Goal: Entertainment & Leisure: Consume media (video, audio)

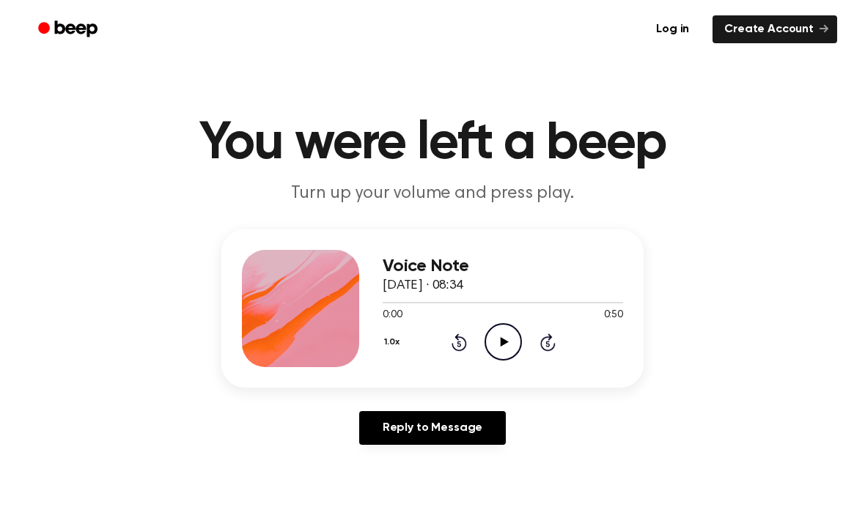
click at [502, 351] on icon "Play Audio" at bounding box center [503, 341] width 37 height 37
click at [504, 348] on icon "Pause Audio" at bounding box center [503, 341] width 37 height 37
click at [502, 346] on icon "Play Audio" at bounding box center [503, 341] width 37 height 37
click at [509, 337] on icon "Pause Audio" at bounding box center [503, 341] width 37 height 37
click at [510, 348] on icon "Play Audio" at bounding box center [503, 341] width 37 height 37
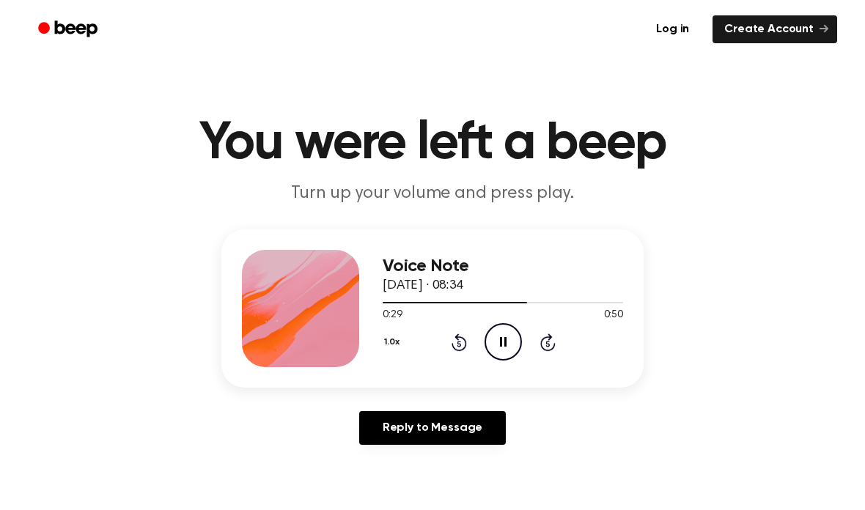
click at [511, 343] on icon "Pause Audio" at bounding box center [503, 341] width 37 height 37
click at [466, 339] on icon "Rewind 5 seconds" at bounding box center [459, 342] width 16 height 19
click at [510, 344] on icon "Play Audio" at bounding box center [503, 341] width 37 height 37
click at [463, 346] on icon "Rewind 5 seconds" at bounding box center [459, 342] width 16 height 19
click at [465, 333] on icon "Rewind 5 seconds" at bounding box center [459, 342] width 16 height 19
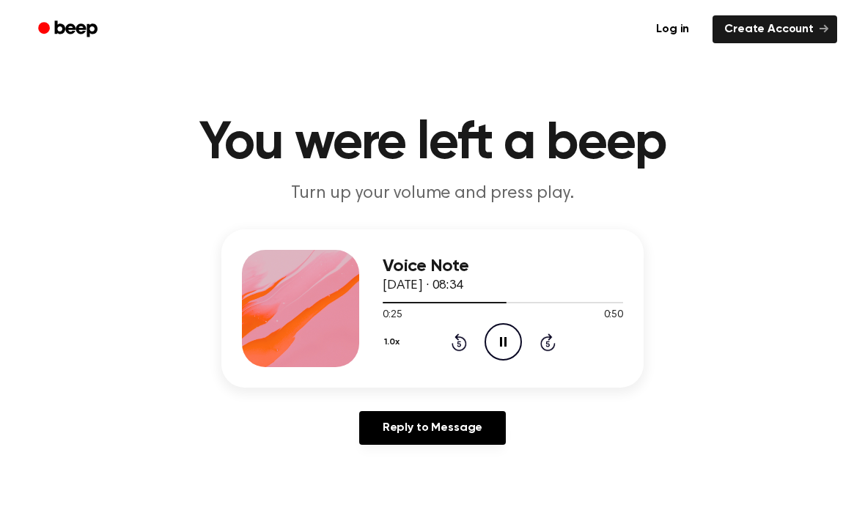
click at [519, 331] on icon "Pause Audio" at bounding box center [503, 341] width 37 height 37
click at [519, 340] on icon "Play Audio" at bounding box center [503, 341] width 37 height 37
click at [495, 335] on icon "Pause Audio" at bounding box center [503, 341] width 37 height 37
